Goal: Task Accomplishment & Management: Use online tool/utility

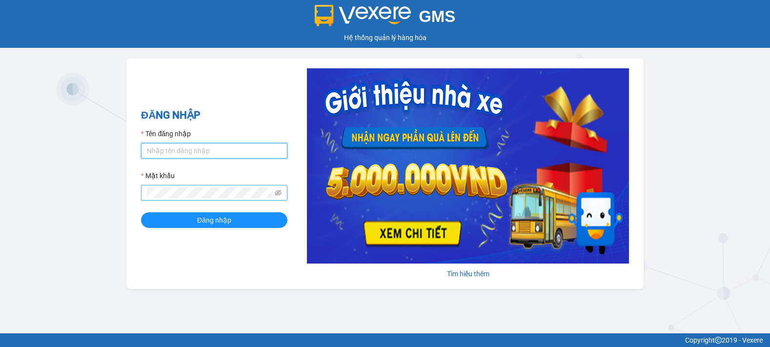
type input "tinh.hhg"
click at [205, 305] on div "GMS Hệ thống quản lý hàng hóa ĐĂNG NHẬP Tên đăng nhập tinh.hhg Mật khẩu Đăng nh…" at bounding box center [385, 166] width 770 height 333
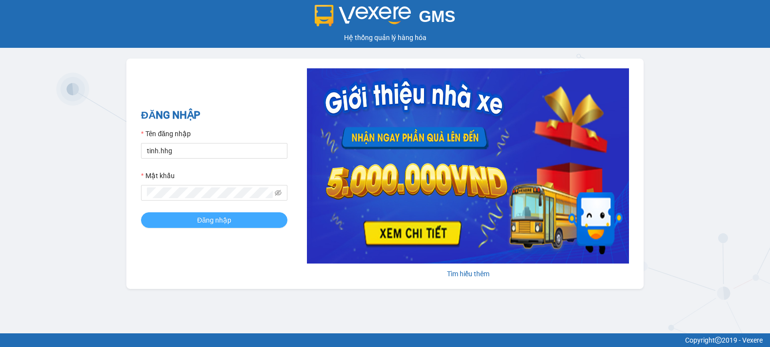
click at [221, 219] on span "Đăng nhập" at bounding box center [214, 220] width 34 height 11
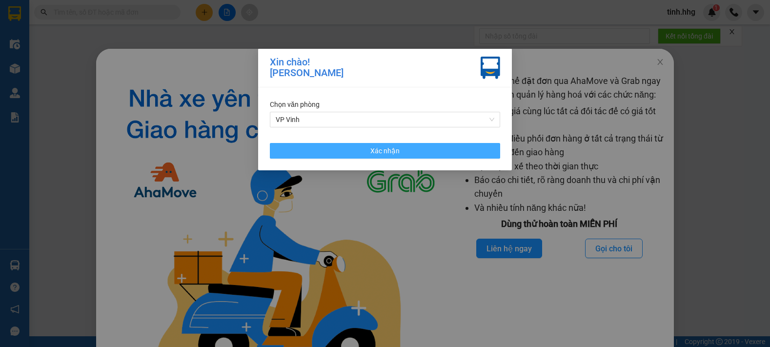
click at [375, 151] on span "Xác nhận" at bounding box center [384, 150] width 29 height 11
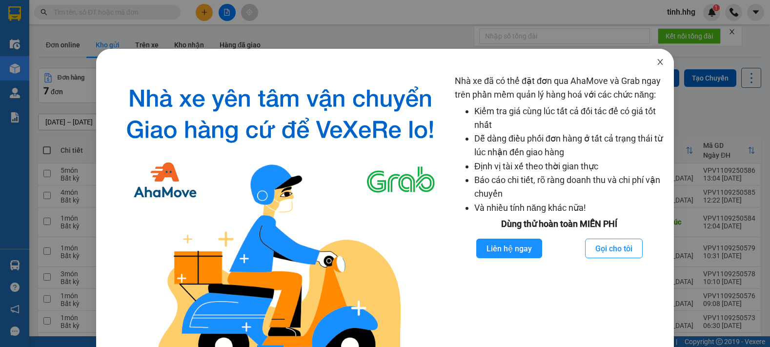
click at [657, 60] on icon "close" at bounding box center [659, 62] width 5 height 6
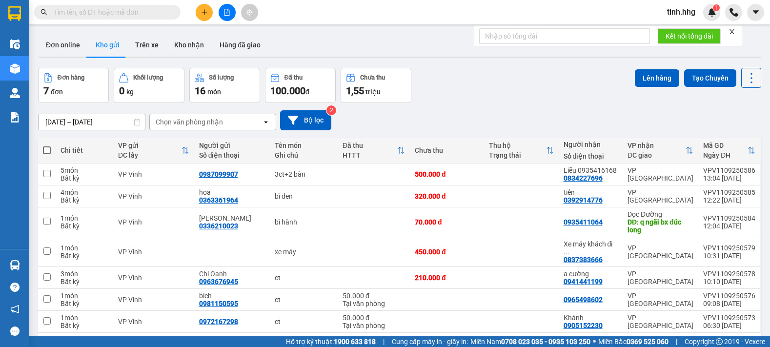
click at [744, 75] on icon at bounding box center [751, 78] width 14 height 14
click at [732, 139] on span "Làm mới" at bounding box center [730, 140] width 27 height 10
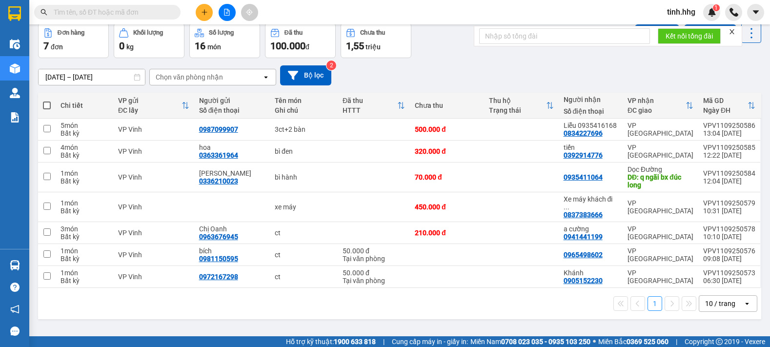
click at [743, 300] on icon "open" at bounding box center [747, 304] width 8 height 8
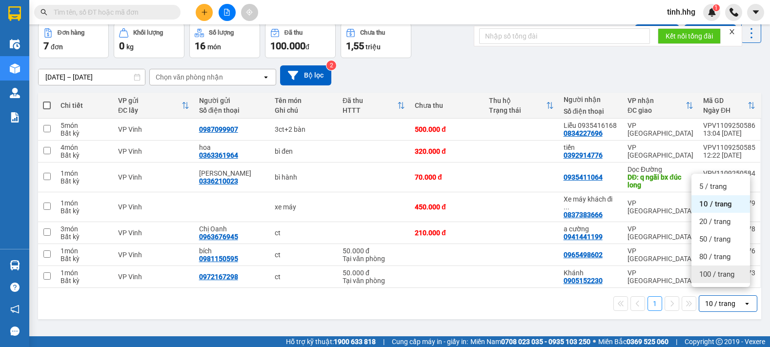
click at [710, 272] on span "100 / trang" at bounding box center [716, 274] width 35 height 10
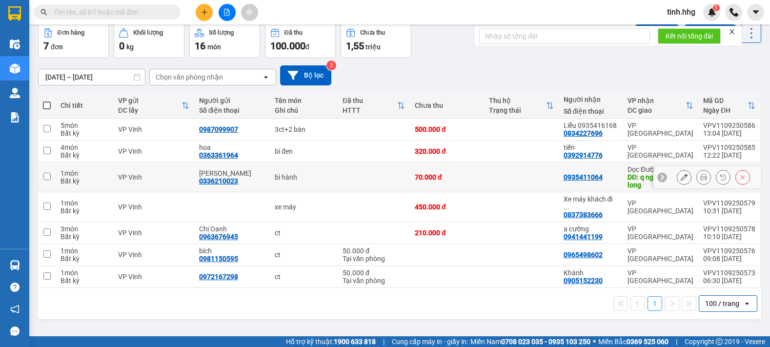
scroll to position [0, 0]
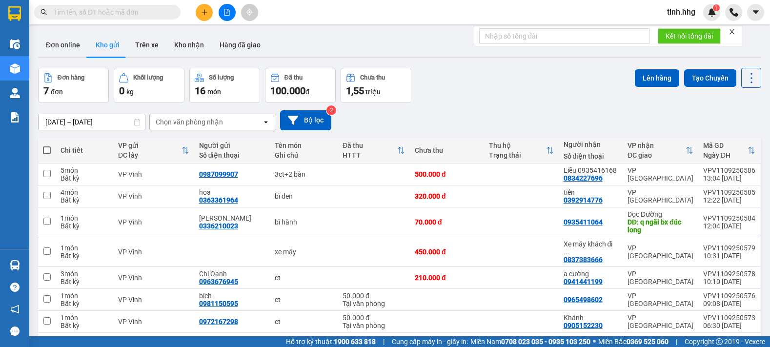
click at [89, 123] on input "09/09/2025 – 11/09/2025" at bounding box center [92, 122] width 106 height 16
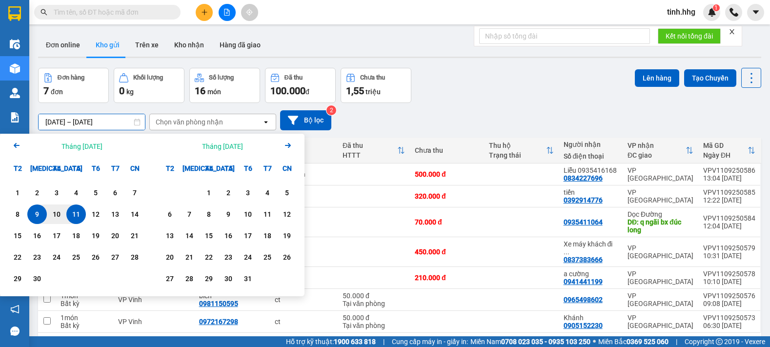
click at [80, 216] on div "11" at bounding box center [76, 214] width 14 height 12
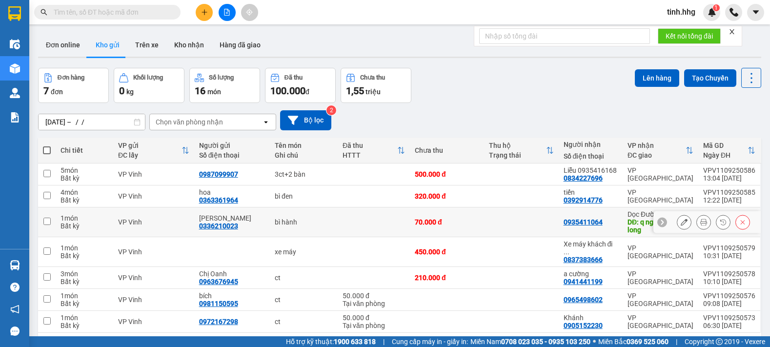
type input "11/09/2025 – 11/09/2025"
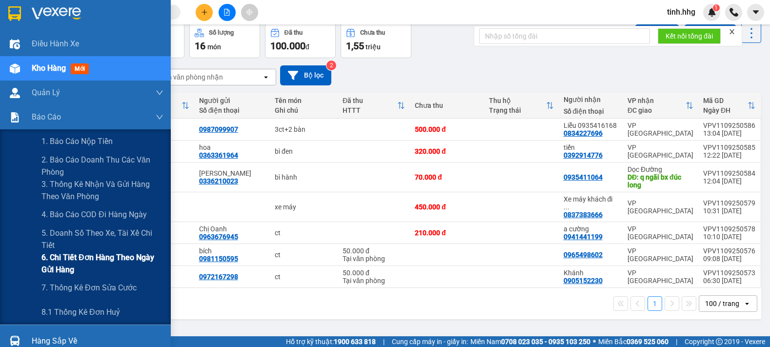
click at [91, 257] on span "6. Chi tiết đơn hàng theo ngày gửi hàng" at bounding box center [102, 263] width 122 height 24
